Goal: Navigation & Orientation: Find specific page/section

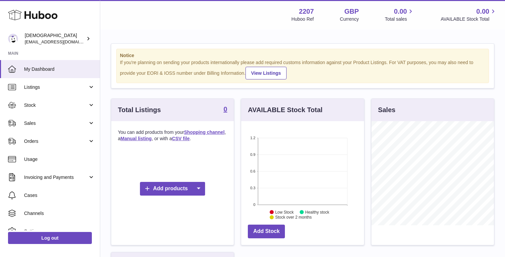
scroll to position [104, 123]
click at [73, 41] on span "[EMAIL_ADDRESS][DOMAIN_NAME]" at bounding box center [61, 41] width 73 height 5
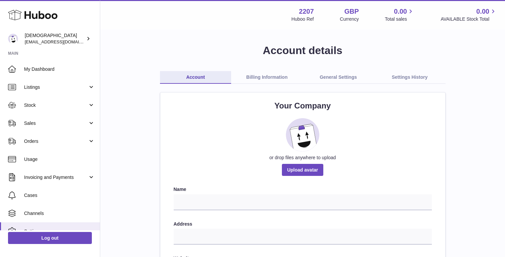
click at [407, 78] on link "Settings History" at bounding box center [409, 77] width 71 height 13
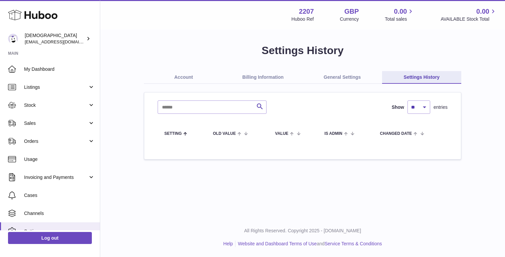
click at [343, 75] on link "General Settings" at bounding box center [343, 77] width 80 height 13
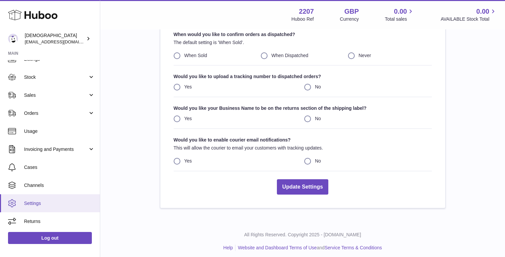
scroll to position [28, 0]
click at [38, 202] on span "Settings" at bounding box center [59, 203] width 71 height 6
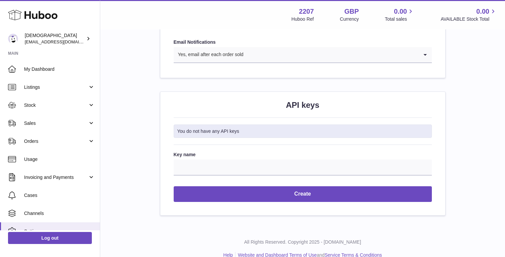
scroll to position [751, 0]
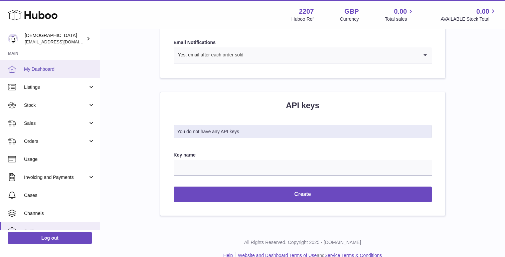
click at [22, 66] on link "My Dashboard" at bounding box center [50, 69] width 100 height 18
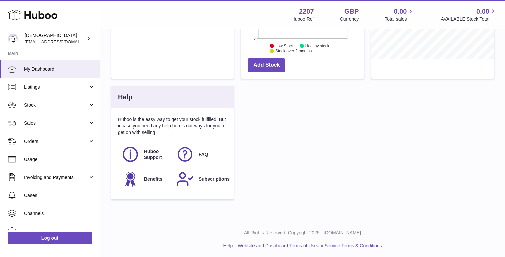
scroll to position [166, 0]
click at [198, 156] on link "FAQ" at bounding box center [200, 155] width 48 height 18
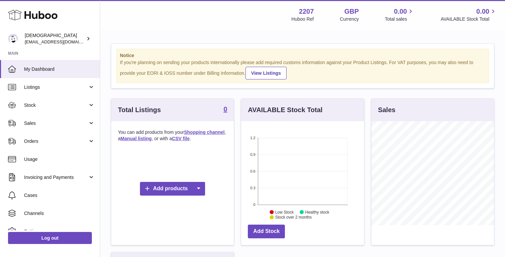
scroll to position [0, 0]
drag, startPoint x: 301, startPoint y: 12, endPoint x: 314, endPoint y: 12, distance: 13.4
click at [314, 12] on strong "2207" at bounding box center [306, 11] width 15 height 9
copy strong "2207"
click at [51, 39] on span "[EMAIL_ADDRESS][DOMAIN_NAME]" at bounding box center [61, 41] width 73 height 5
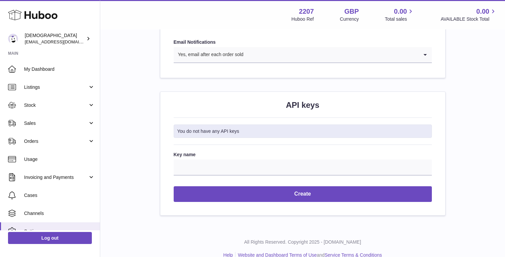
scroll to position [751, 0]
